Goal: Information Seeking & Learning: Check status

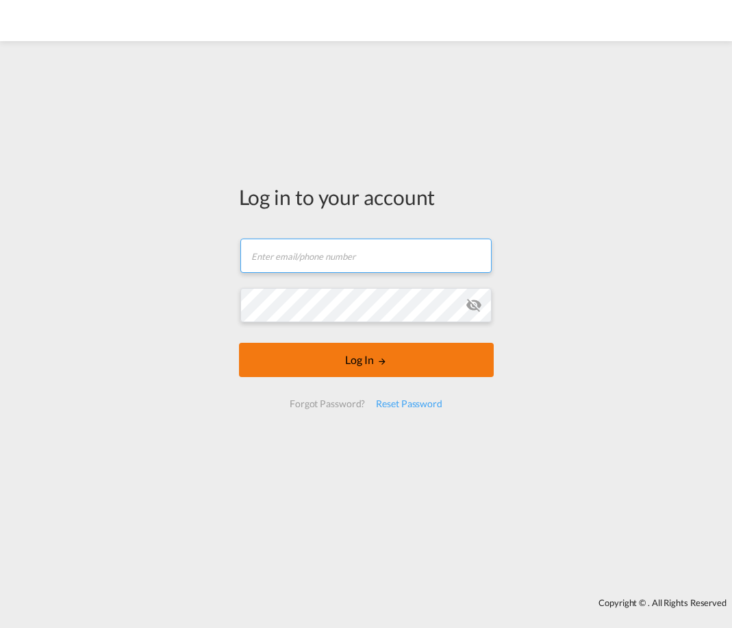
type input "[EMAIL_ADDRESS][DOMAIN_NAME]"
click at [325, 354] on button "Log In" at bounding box center [366, 360] width 255 height 34
